Goal: Information Seeking & Learning: Learn about a topic

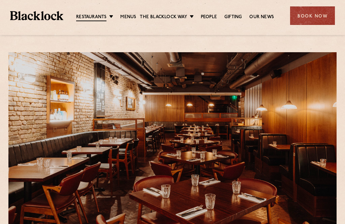
click at [129, 16] on link "Menus" at bounding box center [128, 17] width 16 height 7
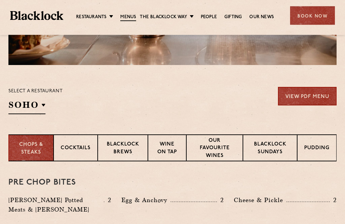
scroll to position [177, 0]
click at [170, 146] on p "Wine on Tap" at bounding box center [167, 149] width 24 height 16
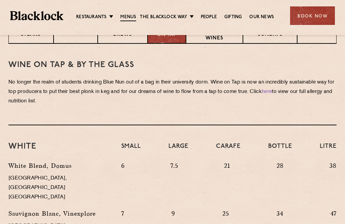
scroll to position [294, 0]
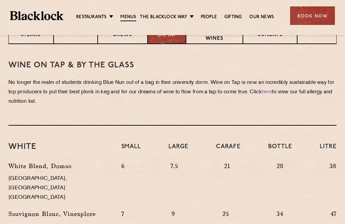
click at [0, 0] on link "Covent Garden" at bounding box center [0, 0] width 0 height 0
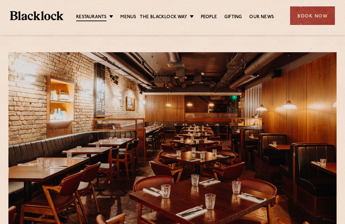
click at [132, 14] on link "Menus" at bounding box center [128, 17] width 16 height 7
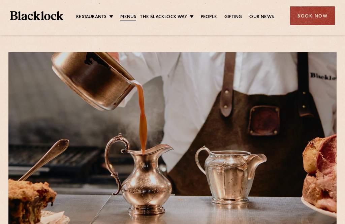
click at [0, 0] on link "[DATE] Roast" at bounding box center [0, 0] width 0 height 0
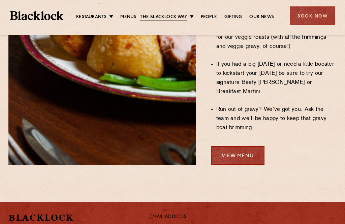
scroll to position [612, 0]
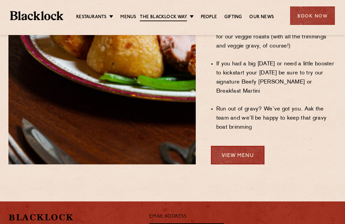
click at [236, 146] on link "View Menu" at bounding box center [237, 155] width 53 height 19
click at [248, 146] on link "View Menu" at bounding box center [237, 155] width 53 height 19
